Goal: Task Accomplishment & Management: Manage account settings

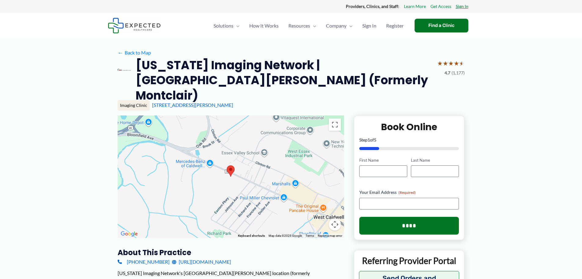
click at [460, 2] on link "Sign In" at bounding box center [462, 6] width 13 height 8
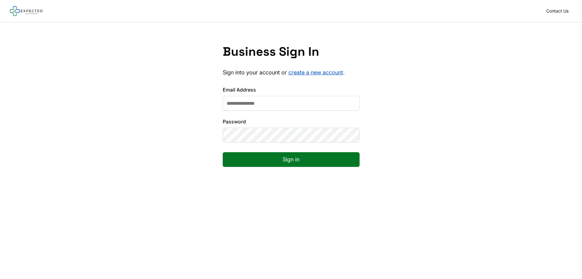
click at [261, 102] on input "Email Address" at bounding box center [291, 103] width 137 height 15
